Goal: Task Accomplishment & Management: Manage account settings

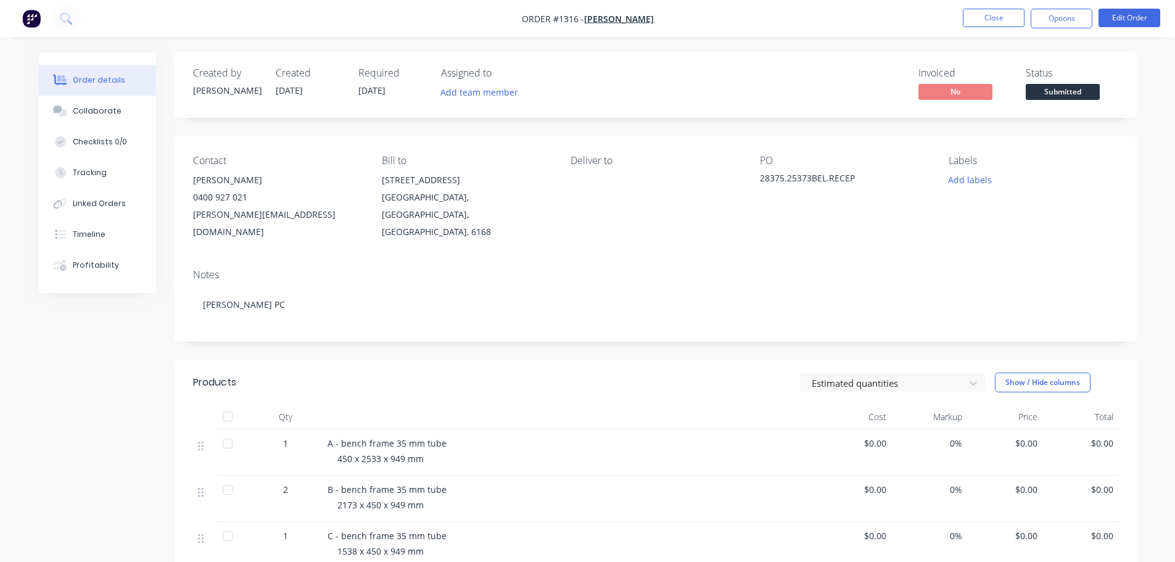
click at [646, 212] on div "Deliver to" at bounding box center [655, 198] width 169 height 86
click at [988, 15] on button "Close" at bounding box center [994, 18] width 62 height 19
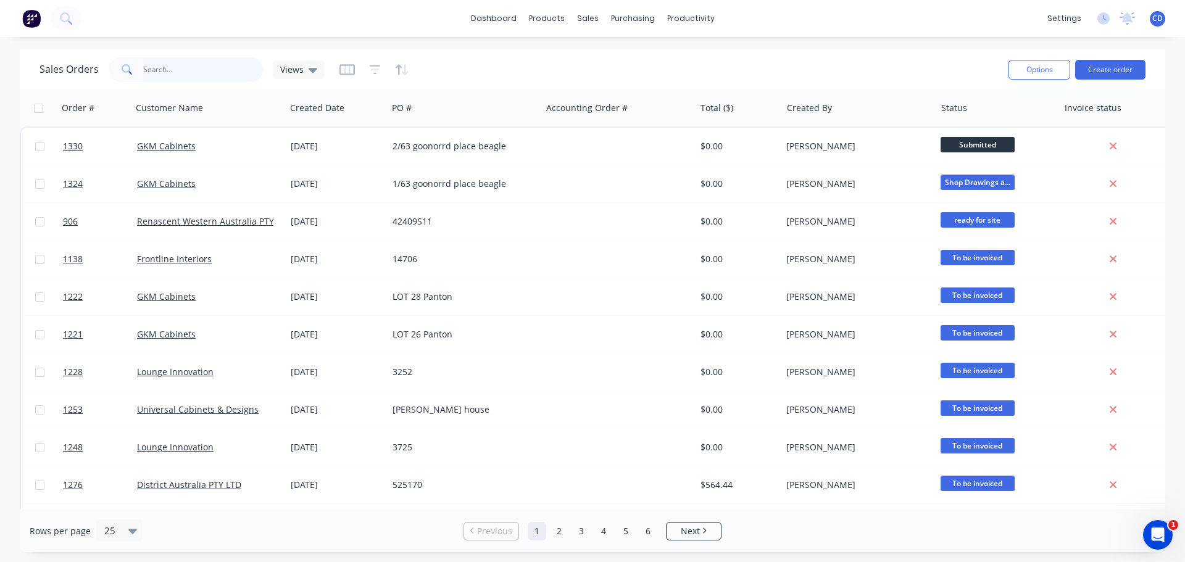
click at [178, 76] on input "text" at bounding box center [203, 69] width 120 height 25
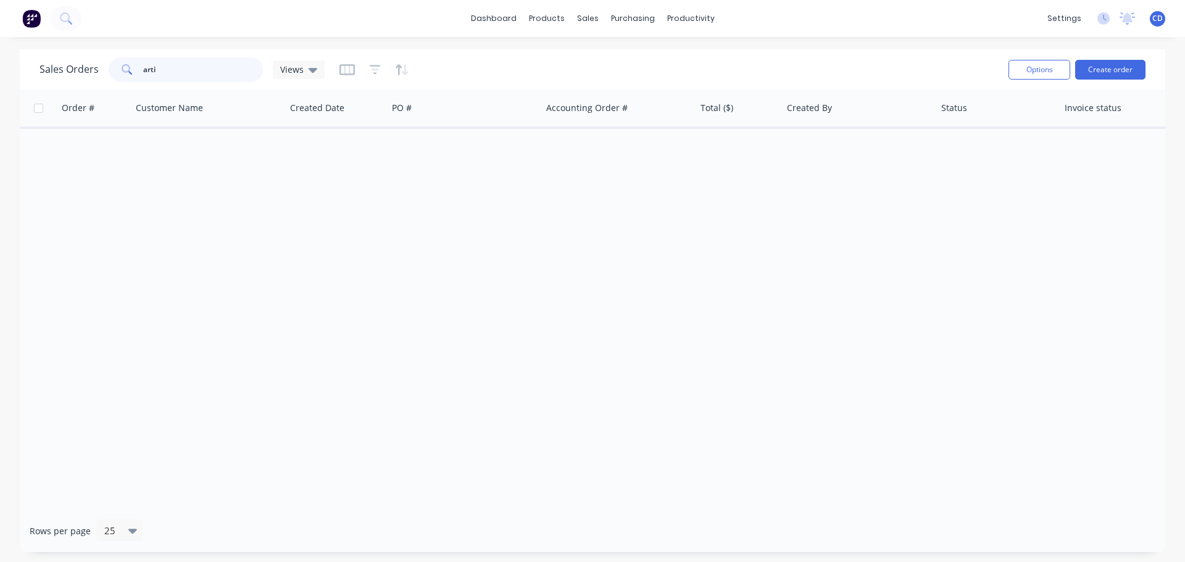
type input "[PERSON_NAME]"
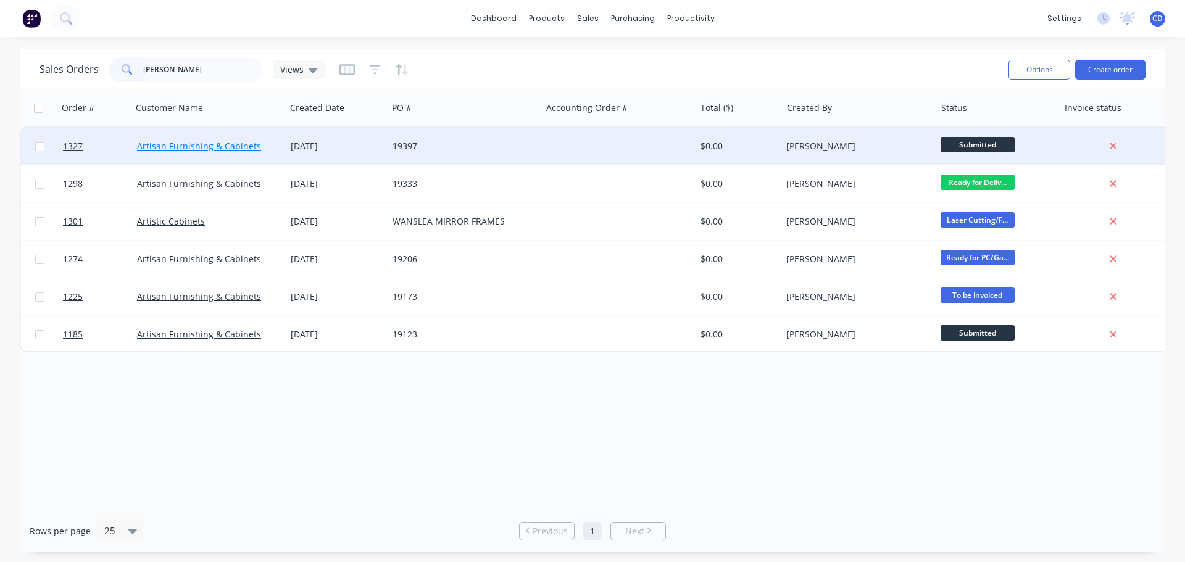
click at [221, 148] on link "Artisan Furnishing & Cabinets" at bounding box center [199, 146] width 124 height 12
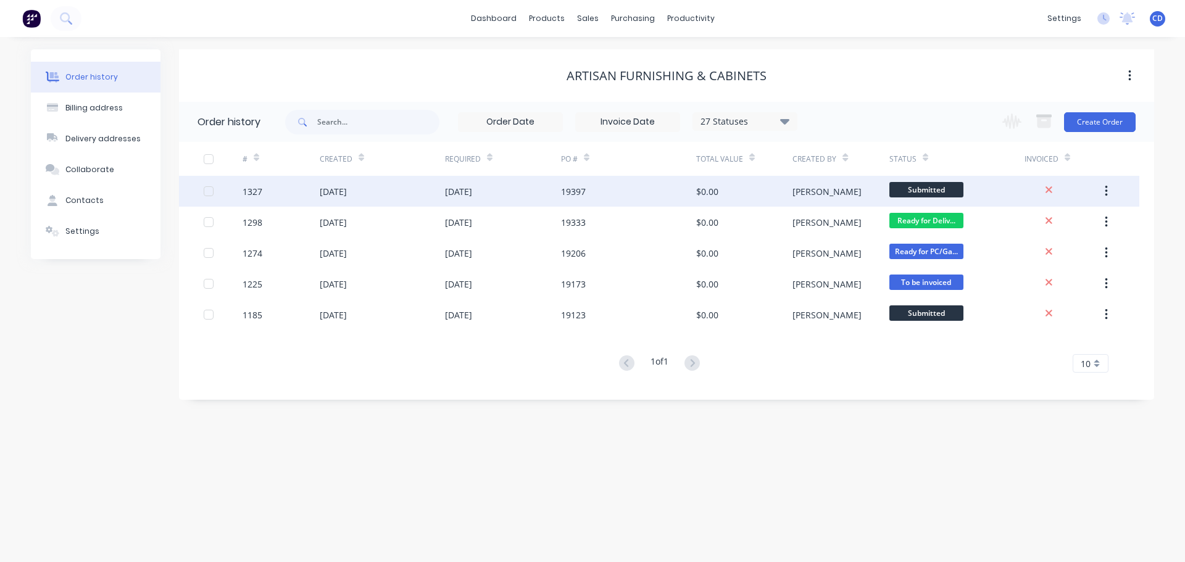
click at [341, 200] on div "[DATE]" at bounding box center [382, 191] width 125 height 31
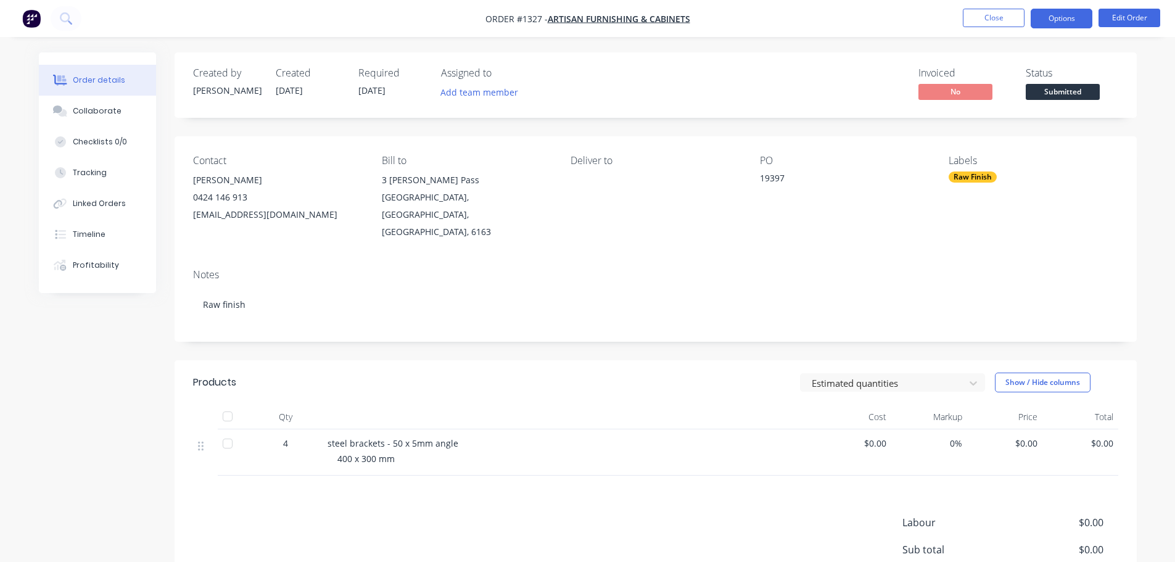
click at [1073, 18] on button "Options" at bounding box center [1062, 19] width 62 height 20
click at [1129, 15] on button "Edit Order" at bounding box center [1130, 18] width 62 height 19
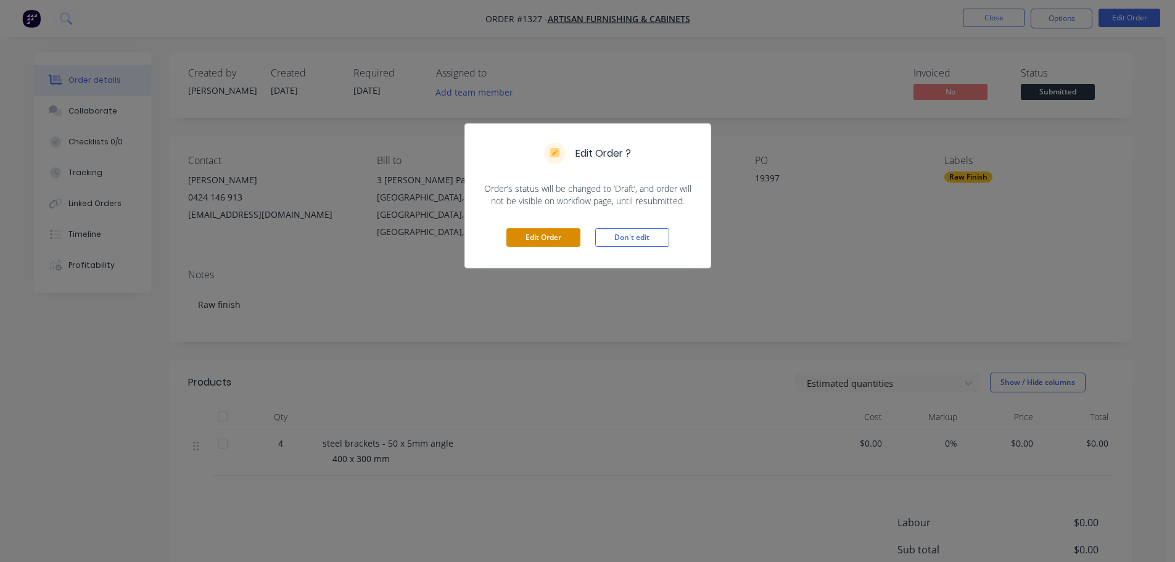
click at [566, 241] on button "Edit Order" at bounding box center [544, 237] width 74 height 19
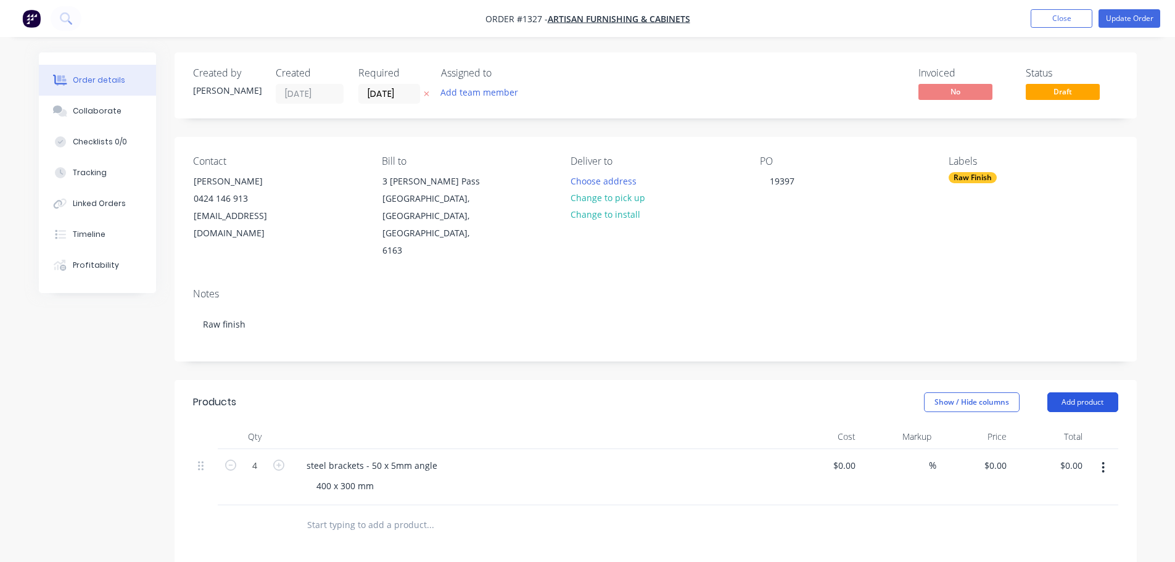
click at [1077, 392] on button "Add product" at bounding box center [1083, 402] width 71 height 20
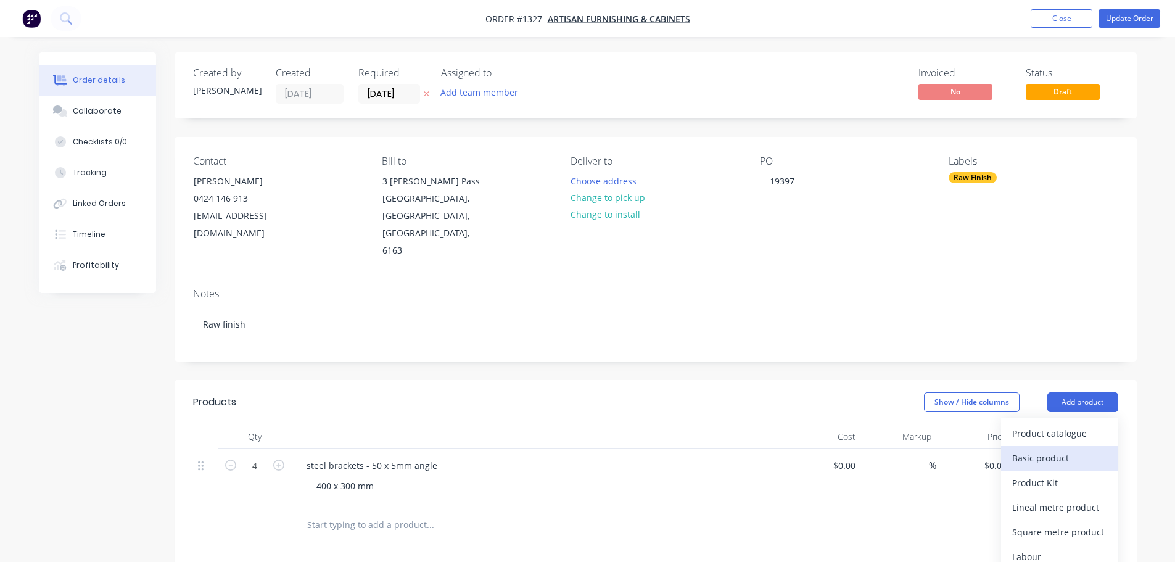
click at [1031, 449] on div "Basic product" at bounding box center [1060, 458] width 95 height 18
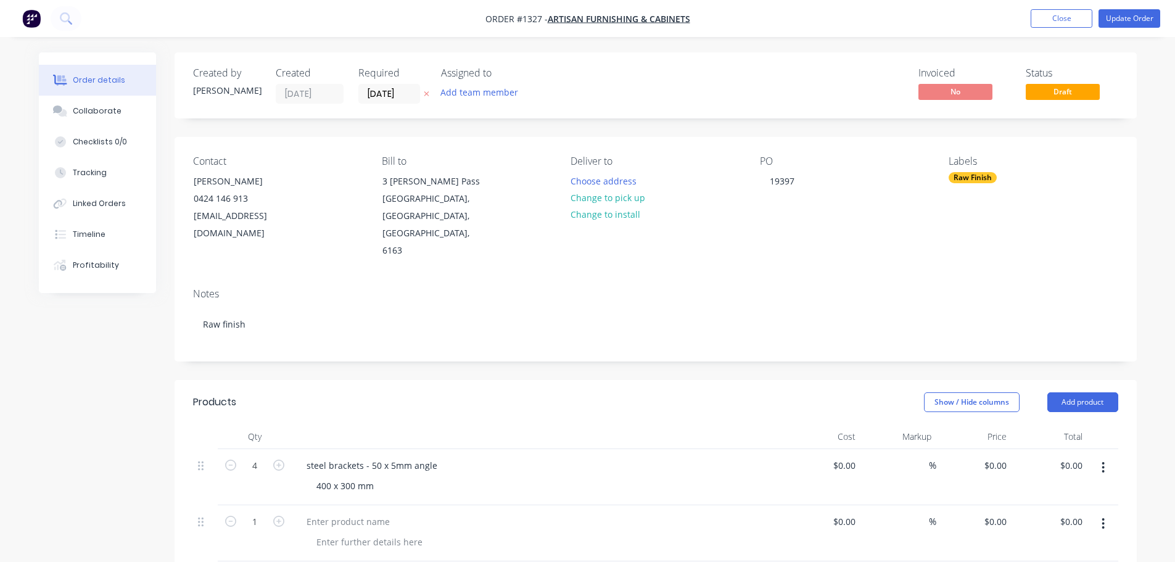
click at [271, 514] on button "button" at bounding box center [279, 520] width 16 height 13
type input "3"
click at [335, 513] on div at bounding box center [348, 522] width 103 height 18
click at [1138, 22] on button "Update Order" at bounding box center [1130, 18] width 62 height 19
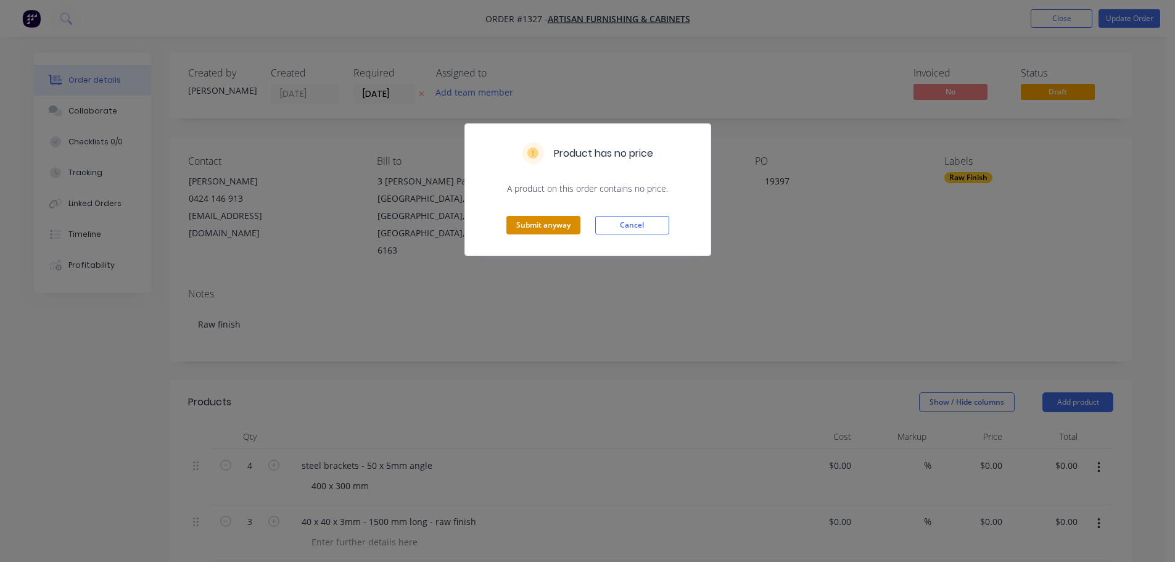
click at [563, 228] on button "Submit anyway" at bounding box center [544, 225] width 74 height 19
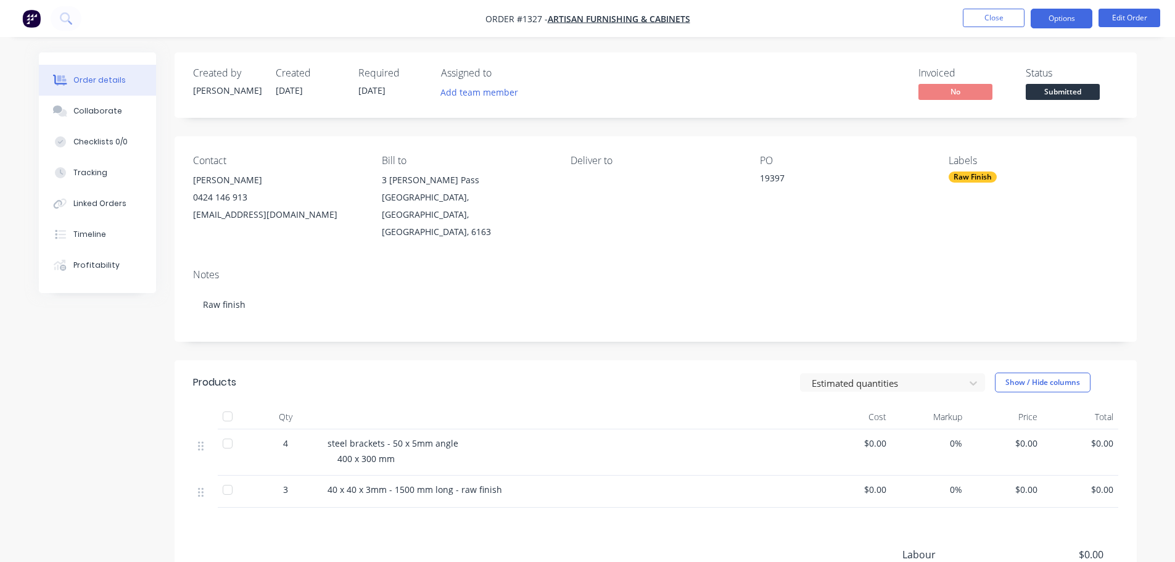
click at [1057, 17] on button "Options" at bounding box center [1062, 19] width 62 height 20
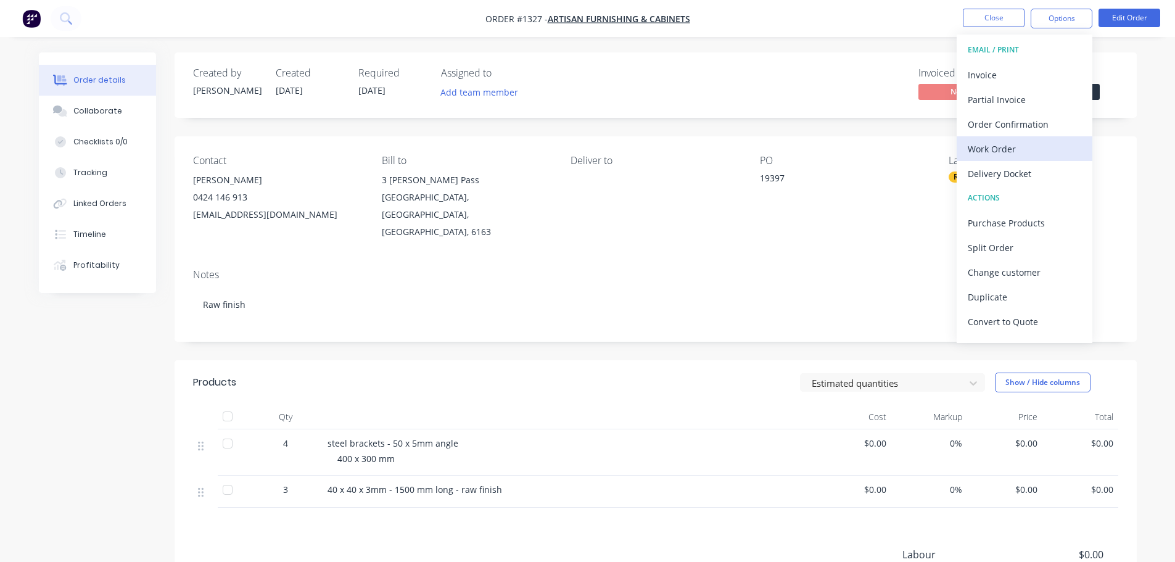
click at [996, 144] on div "Work Order" at bounding box center [1025, 149] width 114 height 18
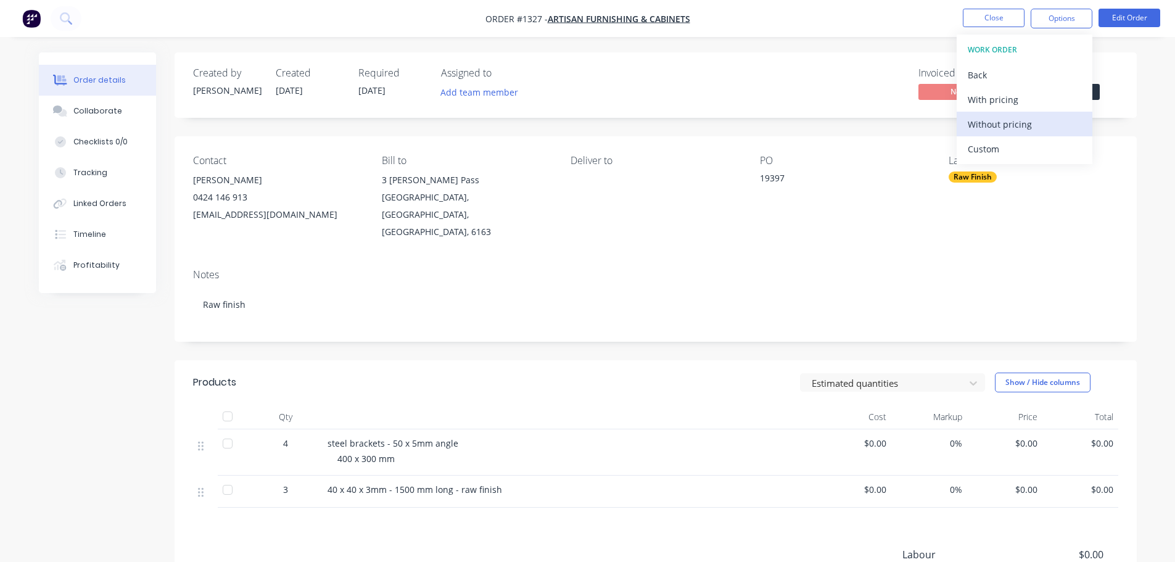
click at [1000, 126] on div "Without pricing" at bounding box center [1025, 124] width 114 height 18
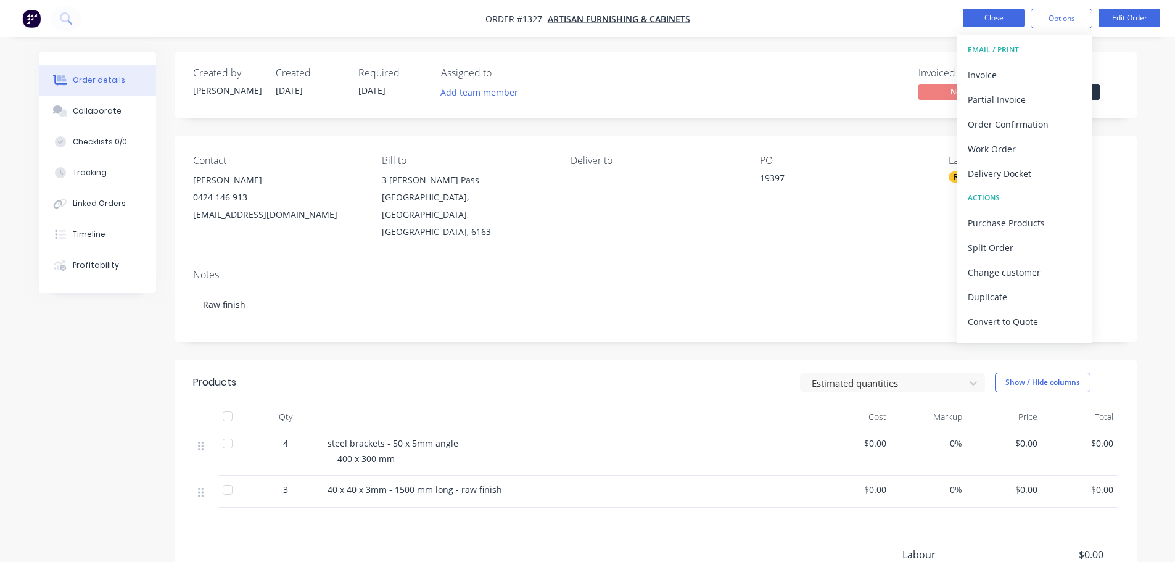
click at [1011, 14] on button "Close" at bounding box center [994, 18] width 62 height 19
